Goal: Information Seeking & Learning: Learn about a topic

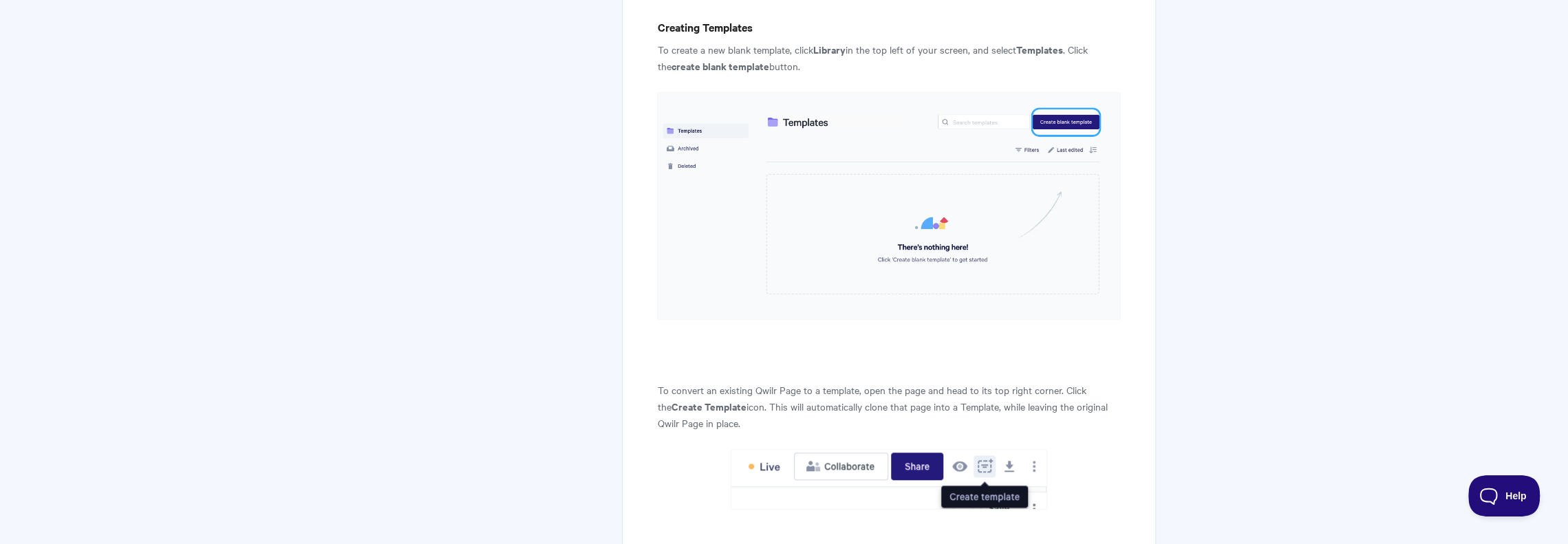
click at [989, 382] on p "To convert an existing Qwilr Page to a template, open the page and head to its …" at bounding box center [888, 406] width 463 height 50
click at [682, 215] on img at bounding box center [888, 206] width 463 height 228
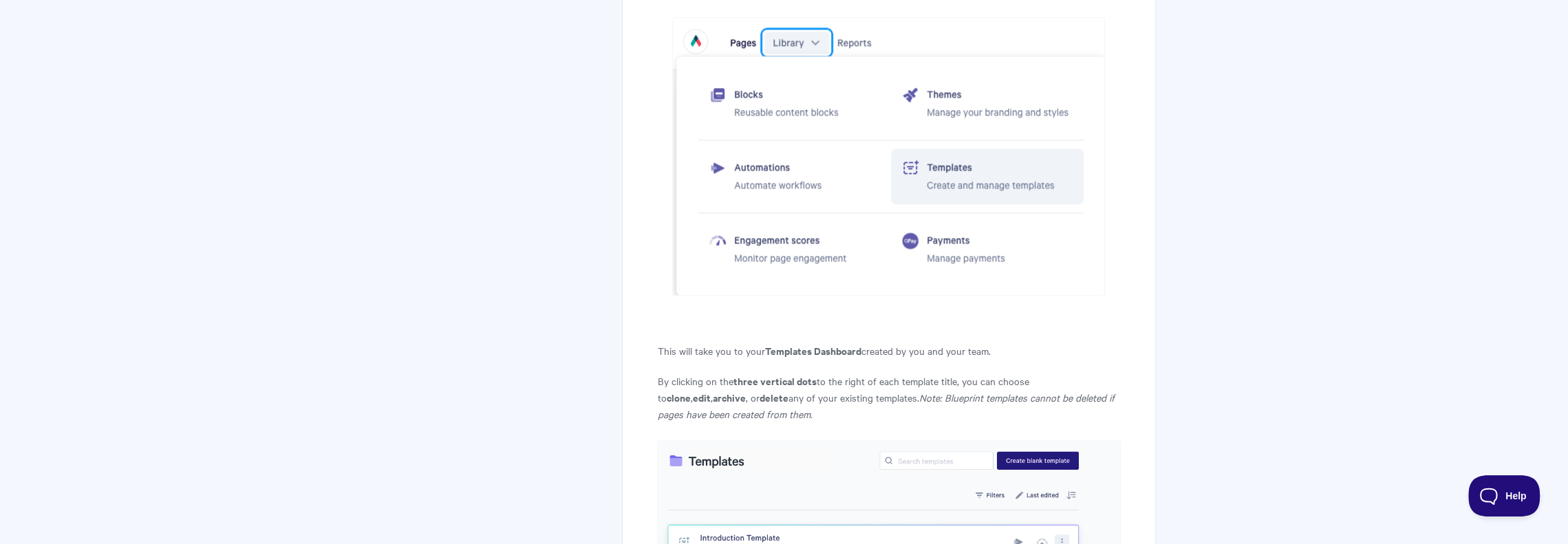
scroll to position [1606, 0]
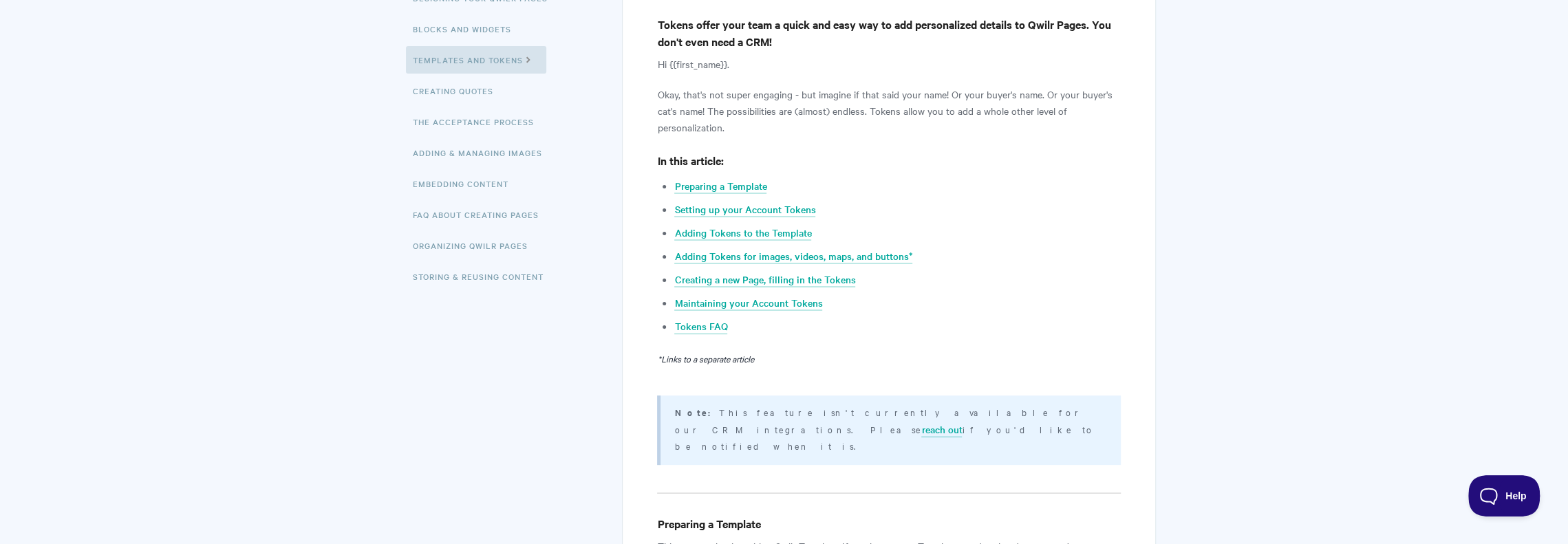
scroll to position [275, 0]
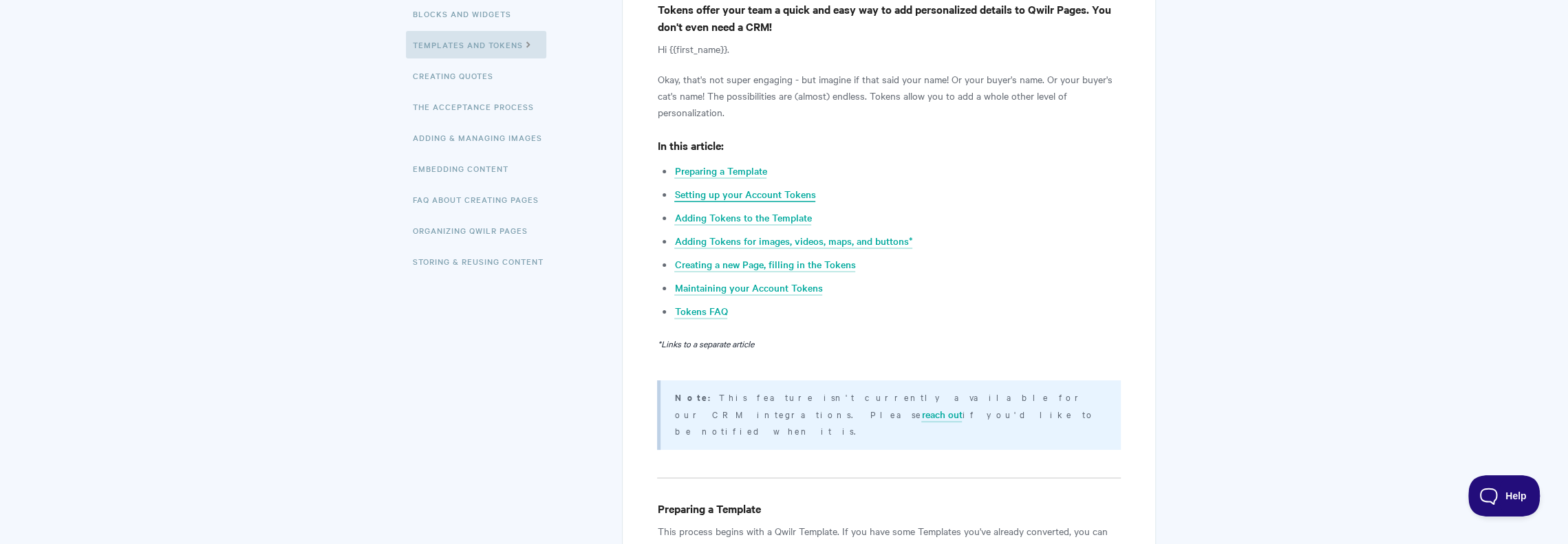
click at [730, 195] on link "Setting up your Account Tokens" at bounding box center [744, 195] width 141 height 15
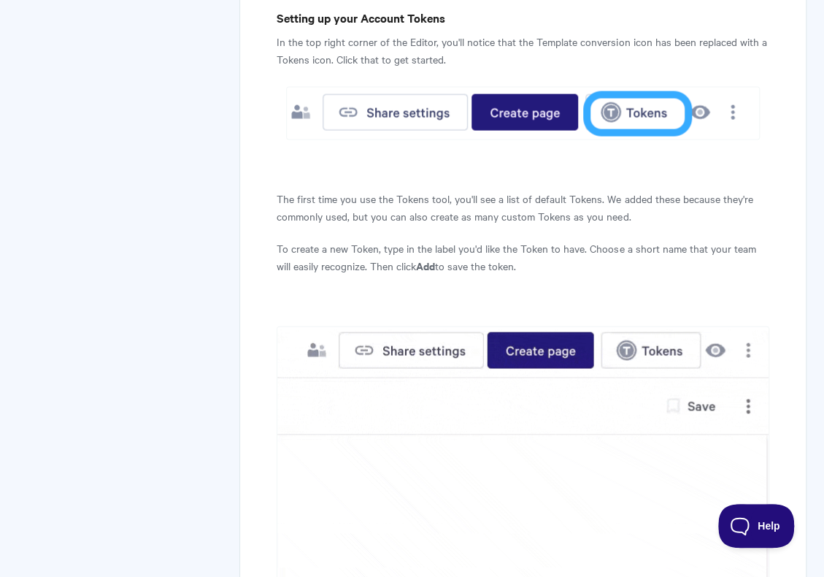
scroll to position [1421, 0]
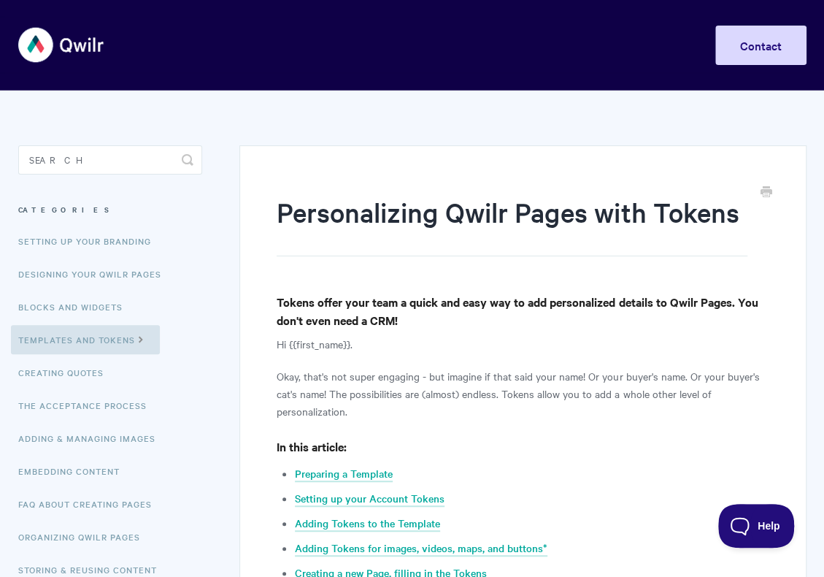
click at [40, 56] on img at bounding box center [61, 45] width 87 height 55
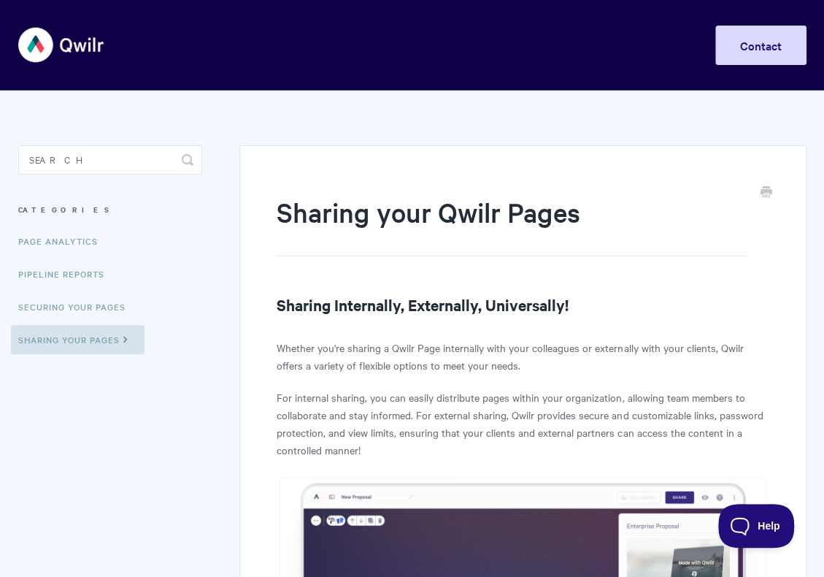
click at [43, 41] on img at bounding box center [61, 45] width 87 height 55
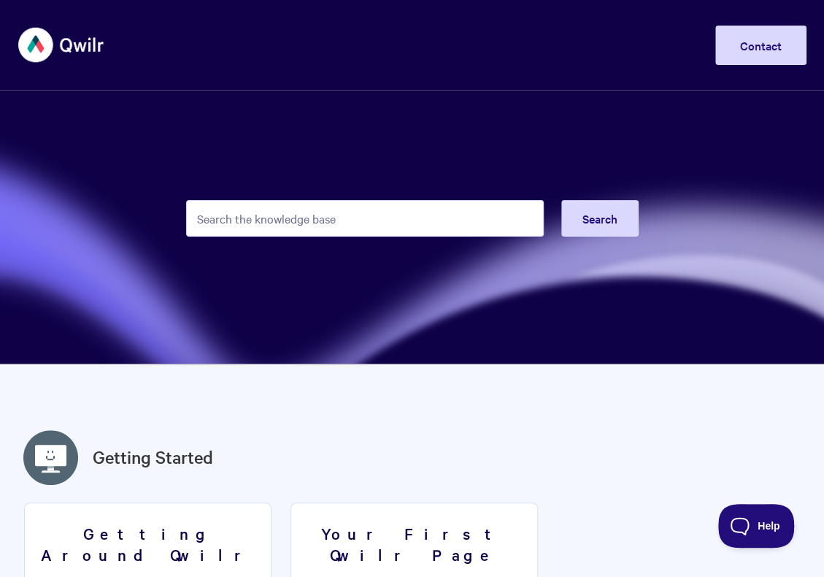
click at [35, 47] on img at bounding box center [61, 45] width 87 height 55
